Goal: Task Accomplishment & Management: Complete application form

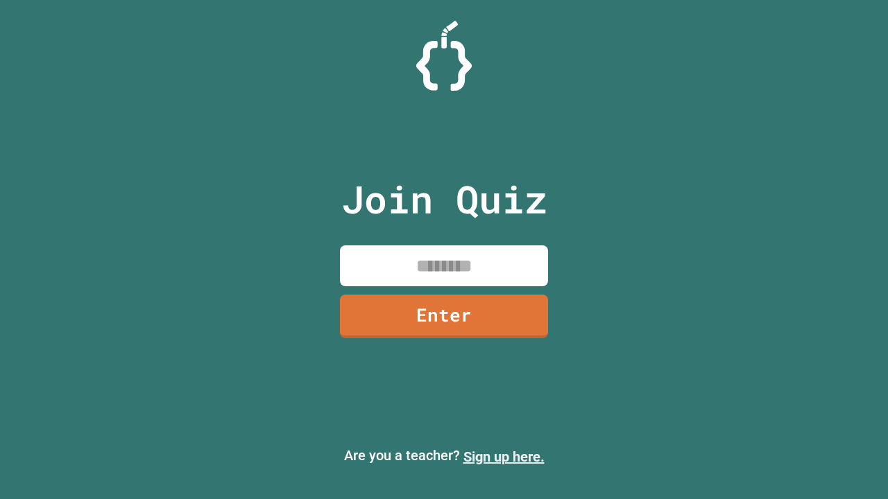
click at [503, 457] on link "Sign up here." at bounding box center [503, 457] width 81 height 17
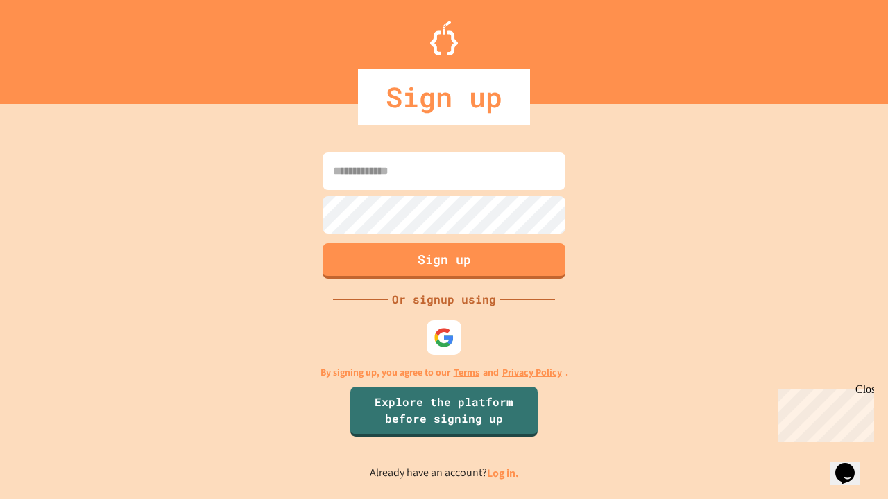
click at [503, 473] on link "Log in." at bounding box center [503, 473] width 32 height 15
